Goal: Task Accomplishment & Management: Complete application form

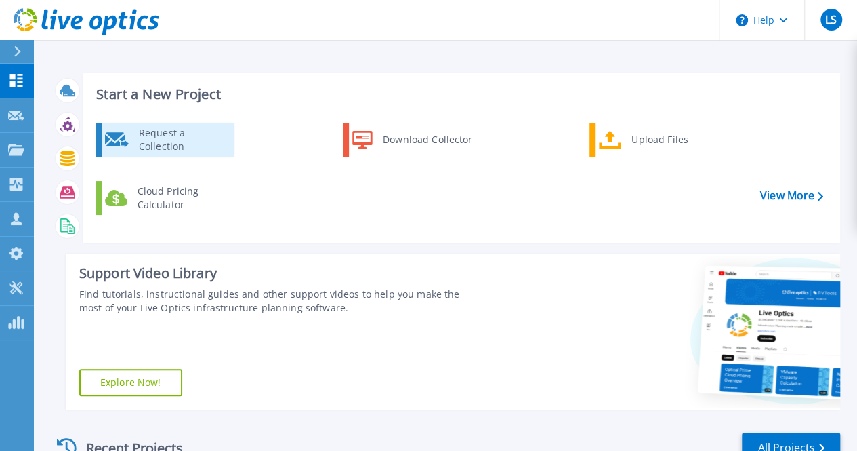
click at [171, 145] on div "Request a Collection" at bounding box center [181, 139] width 99 height 27
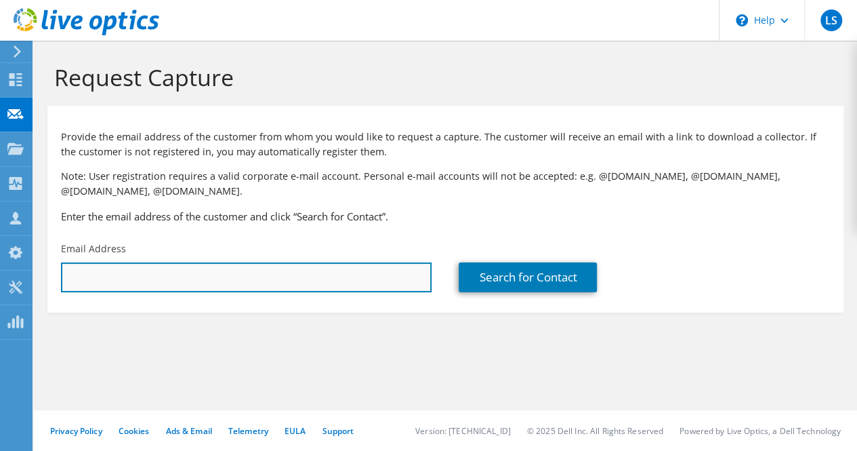
click at [266, 281] on input "text" at bounding box center [246, 277] width 371 height 30
type input "s"
paste input "[PERSON_NAME][EMAIL_ADDRESS][PERSON_NAME][DOMAIN_NAME]"
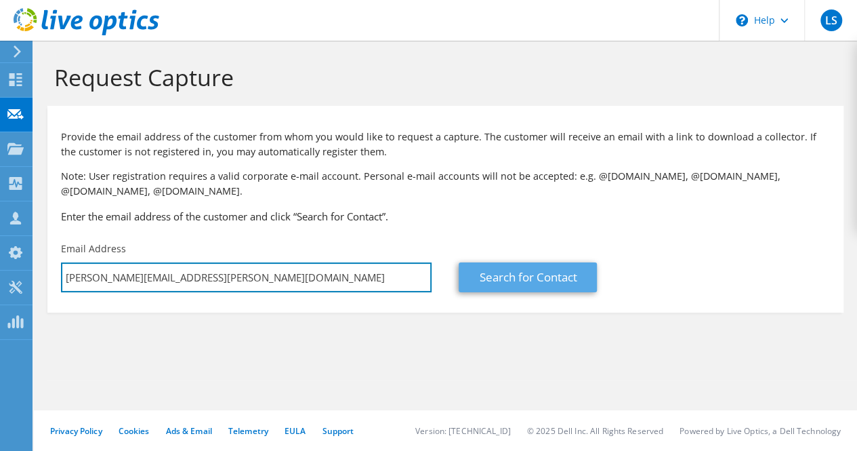
type input "[PERSON_NAME][EMAIL_ADDRESS][PERSON_NAME][DOMAIN_NAME]"
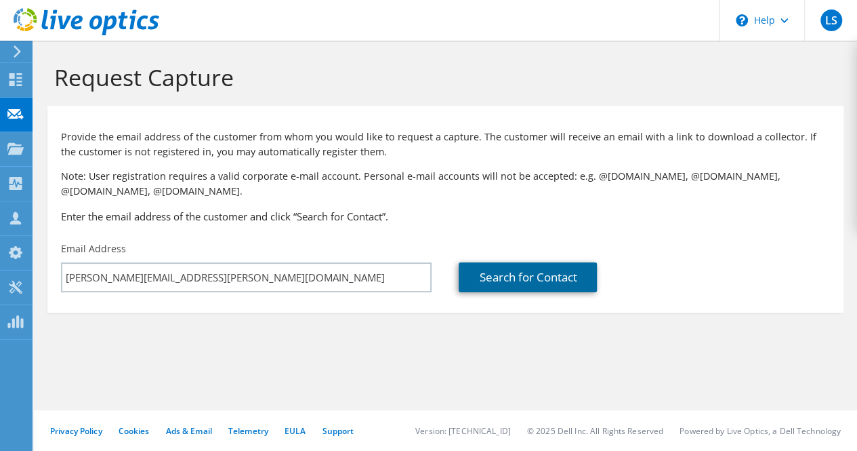
click at [554, 273] on link "Search for Contact" at bounding box center [528, 277] width 138 height 30
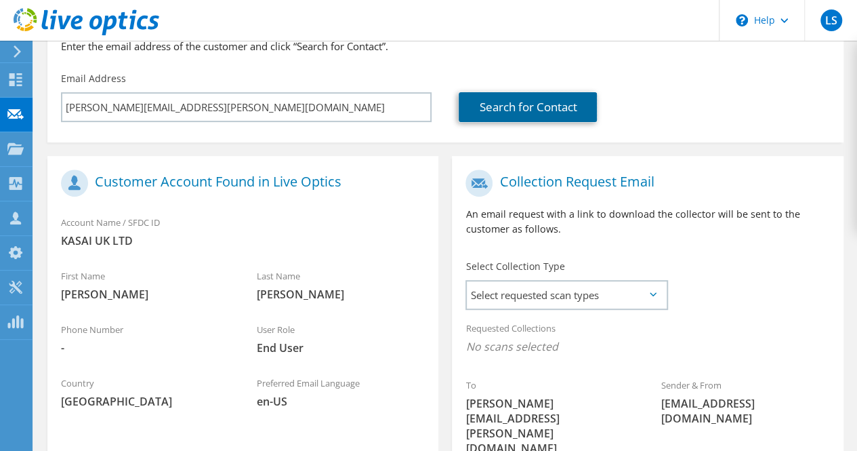
scroll to position [168, 0]
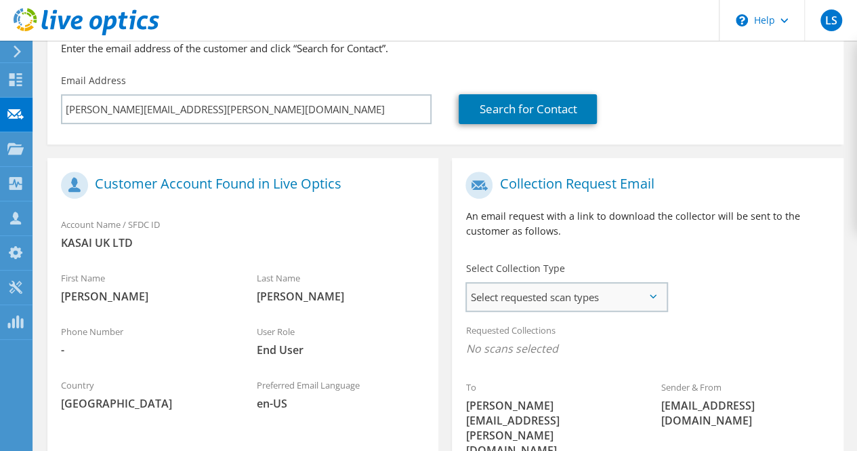
click at [607, 294] on span "Select requested scan types" at bounding box center [566, 296] width 199 height 27
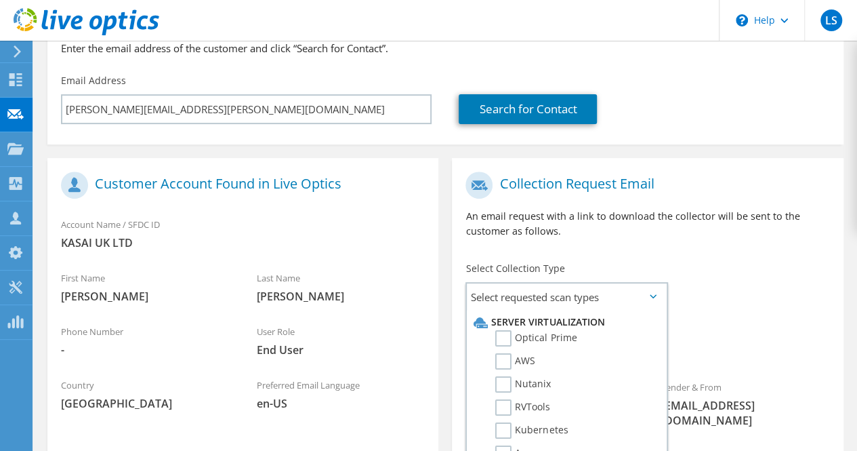
scroll to position [351, 0]
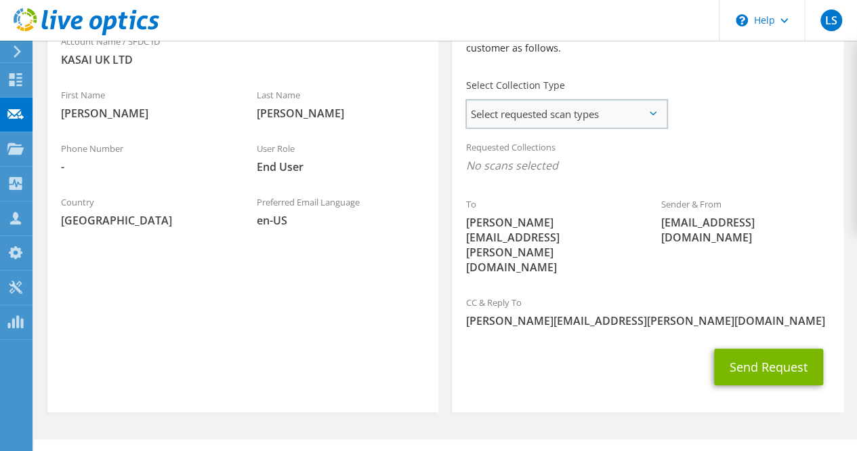
click at [621, 121] on span "Select requested scan types" at bounding box center [566, 113] width 199 height 27
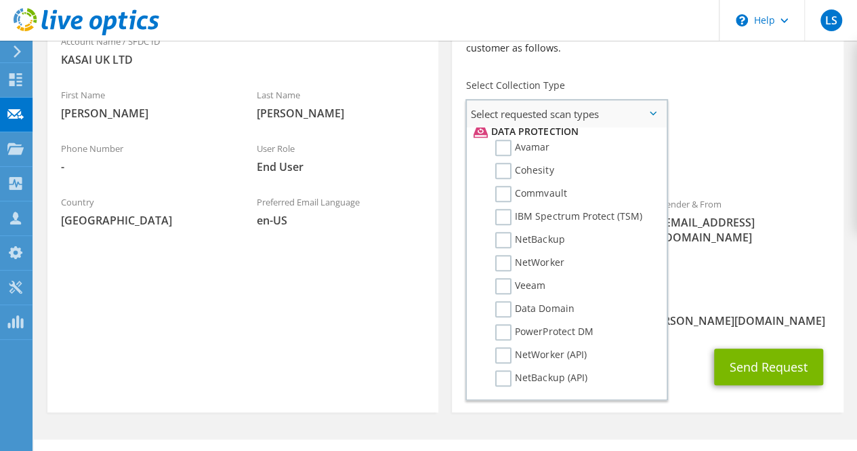
scroll to position [592, 0]
click at [507, 285] on label "Veeam" at bounding box center [520, 288] width 50 height 16
click at [0, 0] on input "Veeam" at bounding box center [0, 0] width 0 height 0
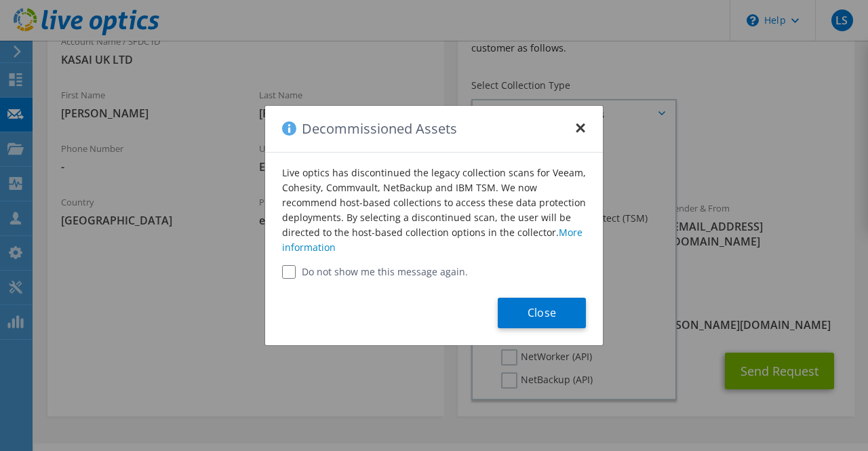
click at [582, 125] on button "×" at bounding box center [580, 124] width 11 height 11
